Goal: Browse casually: Explore the website without a specific task or goal

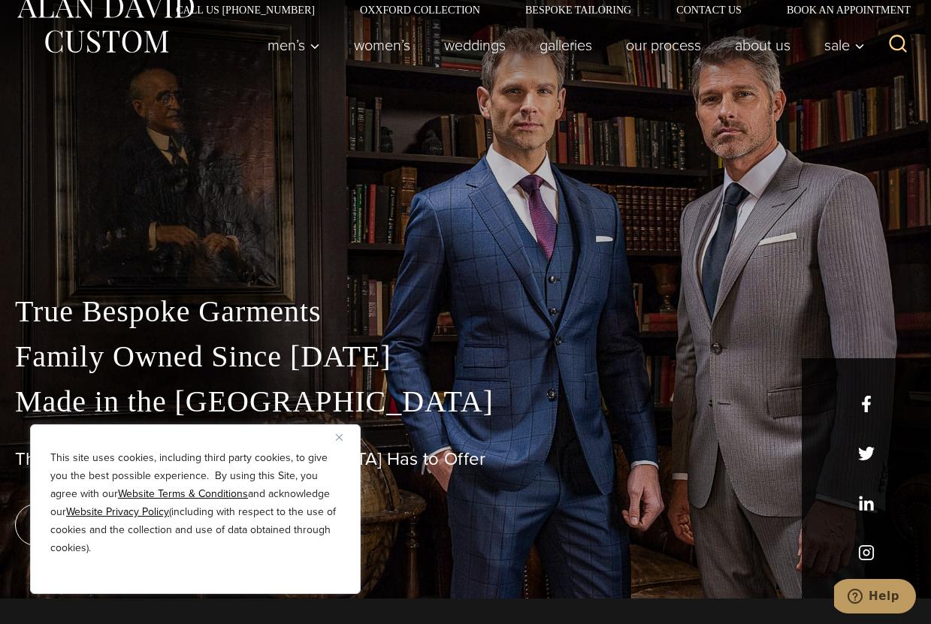
scroll to position [29, 0]
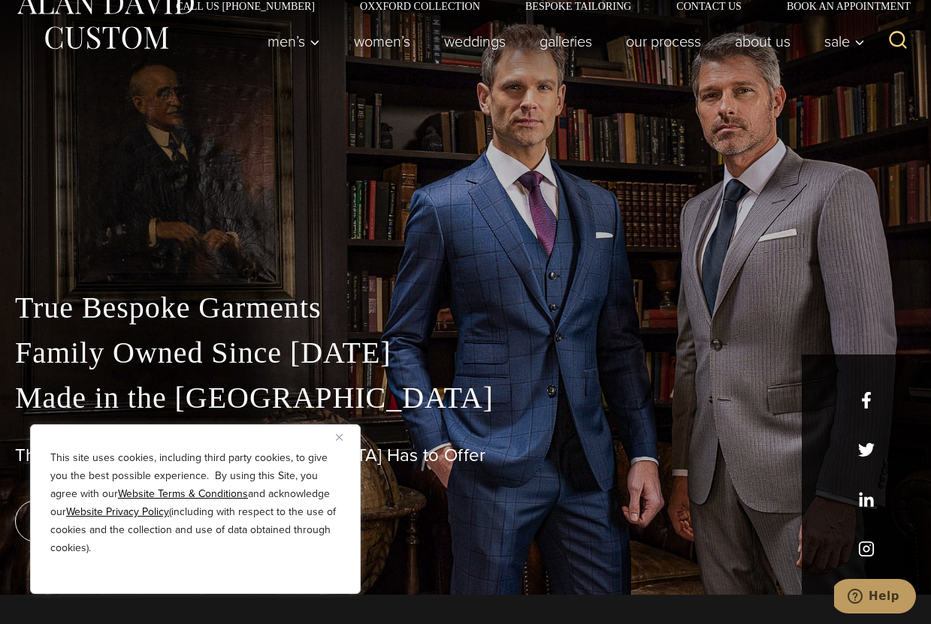
click at [342, 430] on button "Close" at bounding box center [345, 437] width 18 height 18
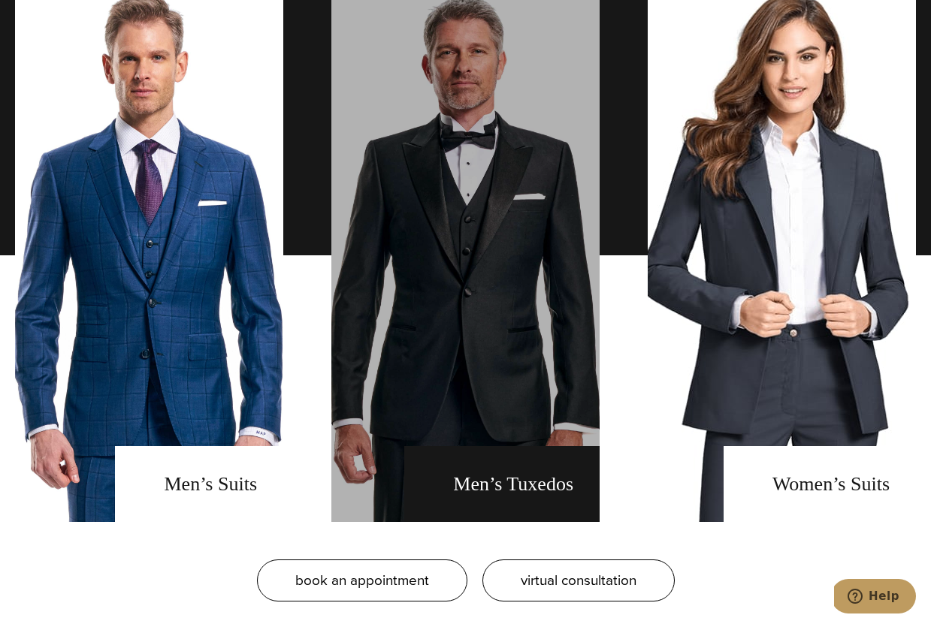
scroll to position [1146, 0]
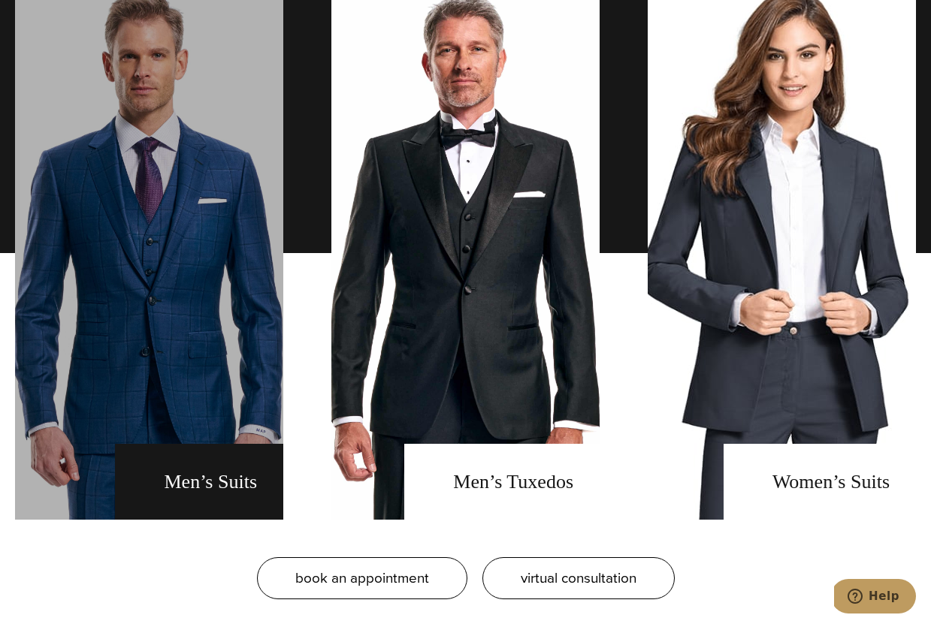
click at [212, 487] on link "men's suits" at bounding box center [149, 252] width 268 height 533
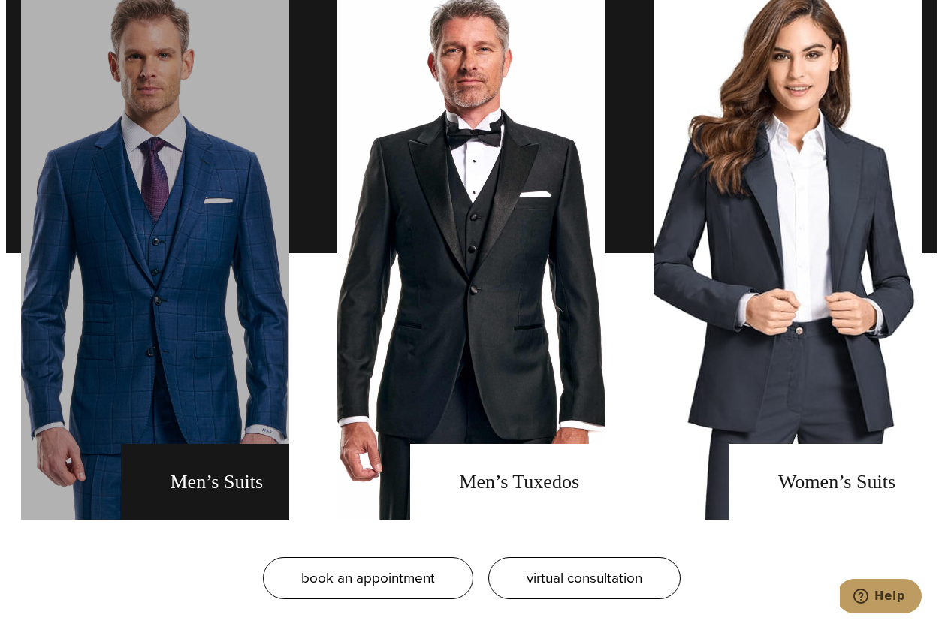
scroll to position [0, 0]
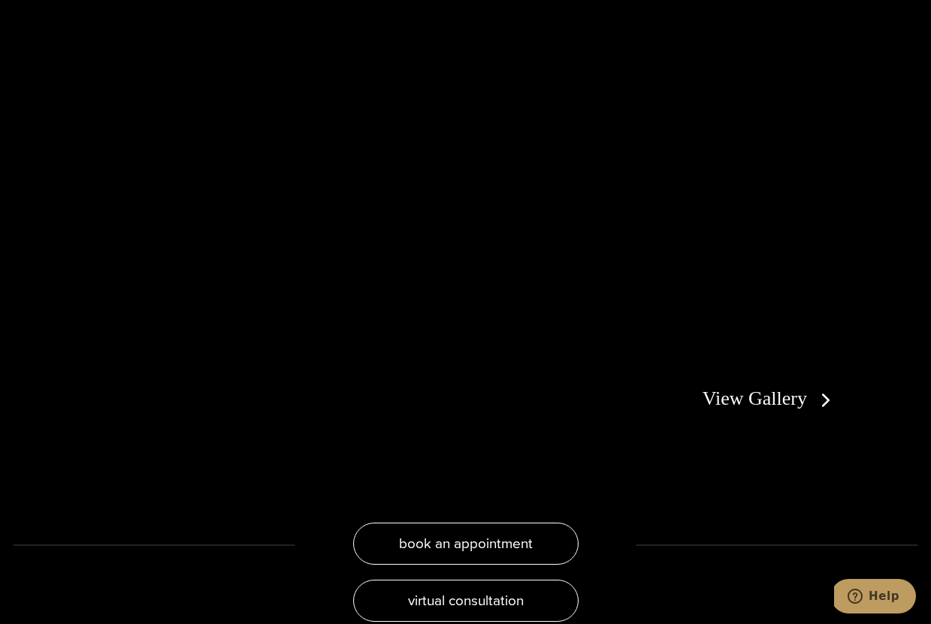
scroll to position [2660, 0]
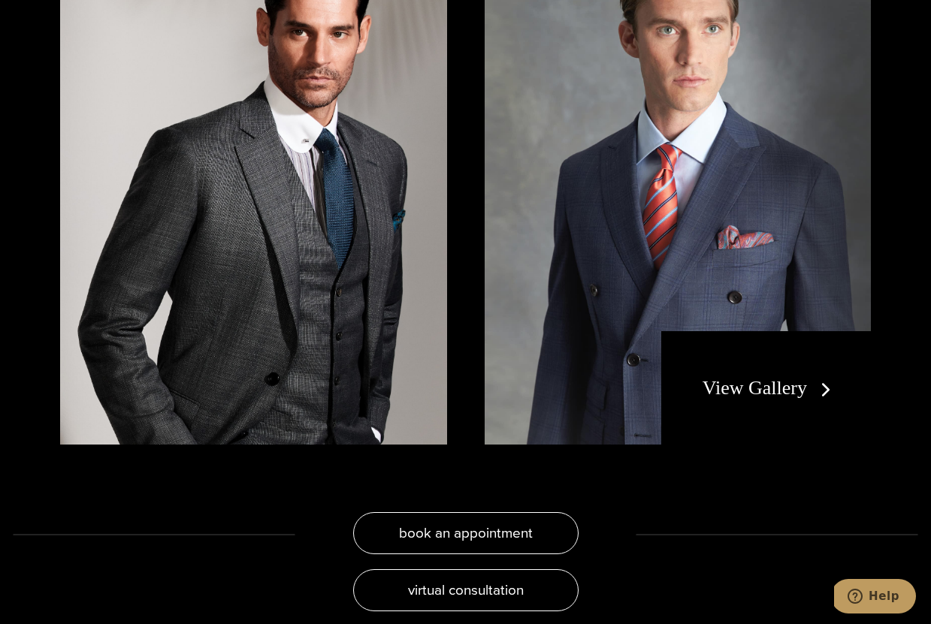
click at [759, 377] on link "View Gallery" at bounding box center [769, 388] width 134 height 22
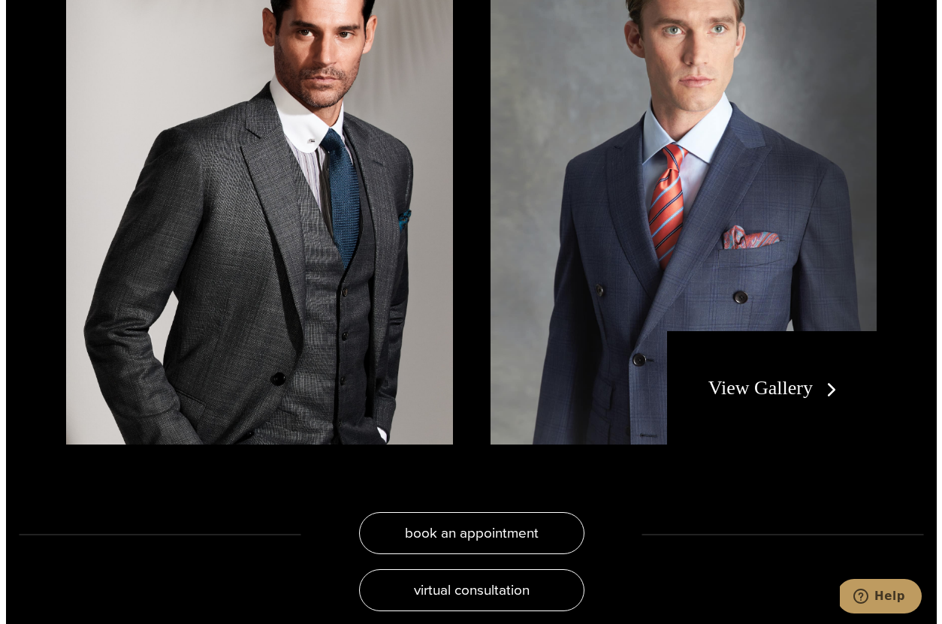
scroll to position [0, 0]
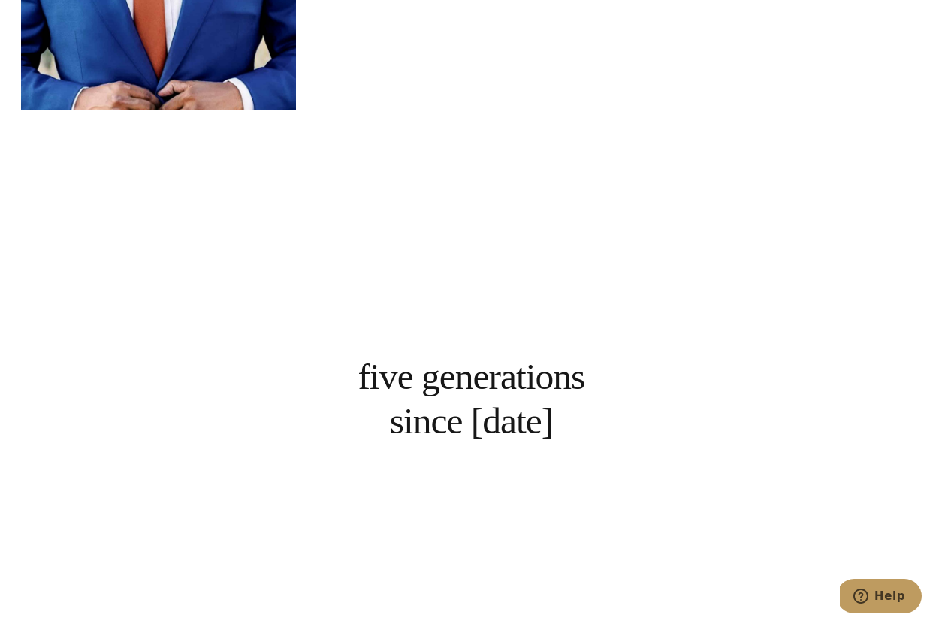
scroll to position [2871, 0]
